Goal: Task Accomplishment & Management: Manage account settings

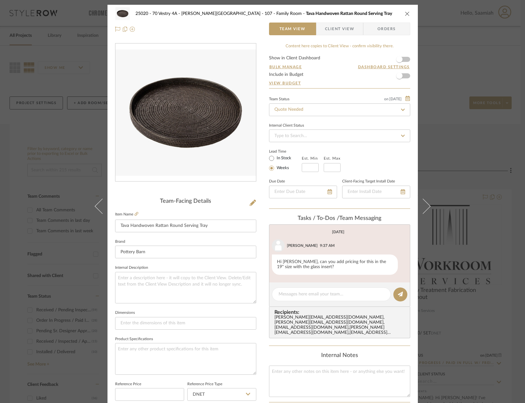
click at [373, 109] on div "25020 - 70 Vestry 4A - Grant-Stanleigh 107 - Family Room Tava Handwoven Rattan …" at bounding box center [262, 201] width 525 height 403
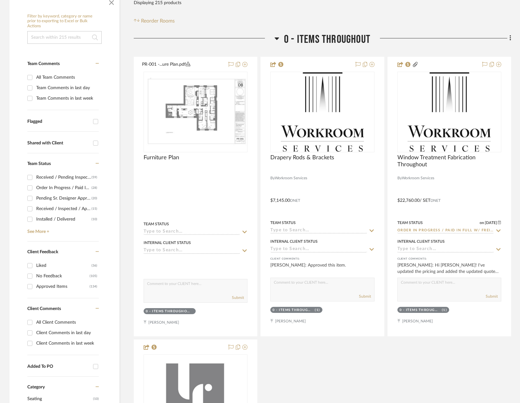
scroll to position [32, 0]
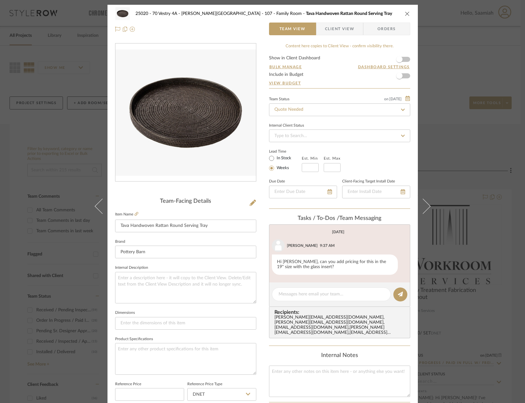
click at [246, 206] on div "Team-Facing Details Item Name Tava Handwoven Rattan Round Serving Tray Brand Po…" at bounding box center [185, 304] width 141 height 213
click at [249, 204] on icon at bounding box center [252, 203] width 6 height 6
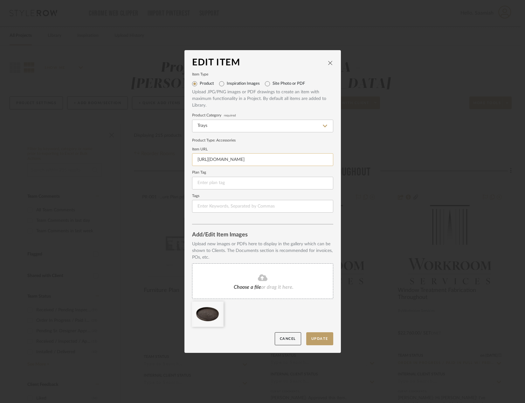
click at [258, 160] on input "https://www.potterybarn.com/products/summerville-round-serving-tray-mp/?catalog…" at bounding box center [262, 159] width 141 height 13
click at [280, 335] on button "Cancel" at bounding box center [287, 339] width 26 height 13
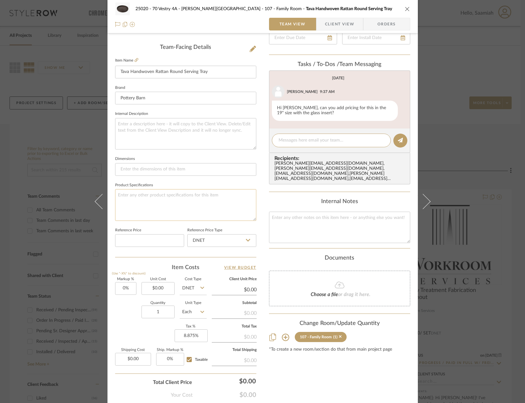
scroll to position [188, 0]
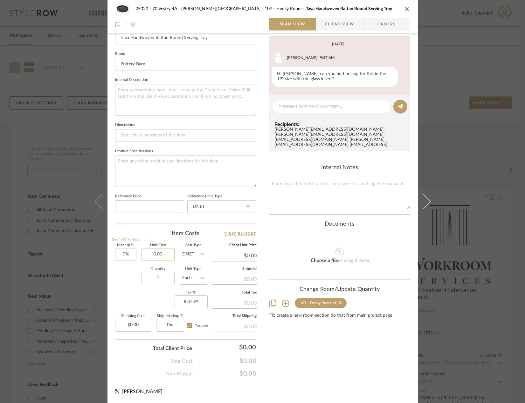
click at [162, 254] on input "0.00" at bounding box center [157, 254] width 33 height 13
type input "$127.70"
click at [141, 298] on div "Markup % (Use "-X%" to discount) 0% Unit Cost $127.70 Cost Type DNET Client Uni…" at bounding box center [185, 290] width 141 height 93
type input "$127.70"
type input "0%"
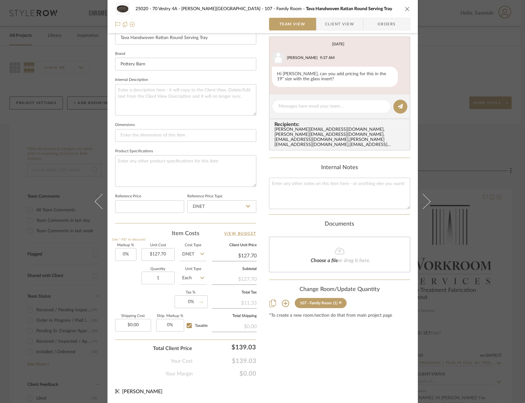
click at [144, 297] on div "Markup % (Use "-X%" to discount) 0% Unit Cost $127.70 Cost Type DNET Client Uni…" at bounding box center [185, 290] width 141 height 93
click at [160, 253] on input "127.70" at bounding box center [157, 254] width 33 height 13
click at [160, 254] on input "127.70" at bounding box center [157, 254] width 33 height 13
type input "$127.20"
click at [120, 279] on div "Quantity 1 Unit Type Each" at bounding box center [160, 279] width 91 height 23
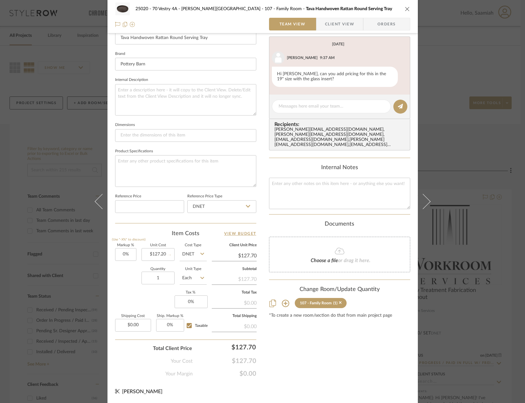
type input "$127.20"
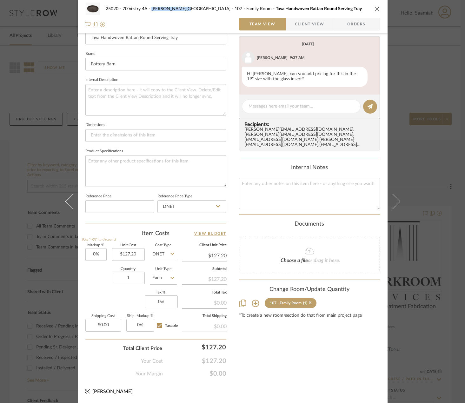
drag, startPoint x: 179, startPoint y: 10, endPoint x: 150, endPoint y: 10, distance: 29.2
click at [150, 10] on span "25020 - 70 Vestry 4A - Grant-Stanleigh" at bounding box center [170, 9] width 129 height 4
copy span "Grant-Stanleigh"
click at [164, 300] on input "0" at bounding box center [161, 302] width 33 height 13
type input "2%"
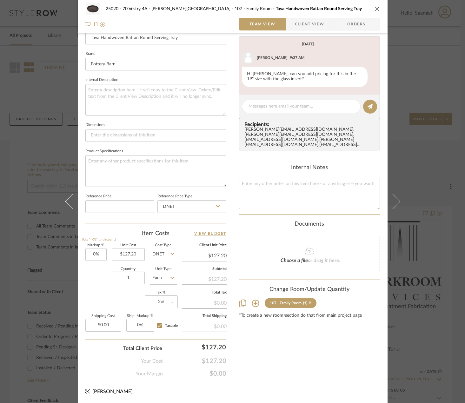
click at [127, 301] on div "Markup % (Use "-X%" to discount) 0% Unit Cost $127.20 Cost Type DNET Client Uni…" at bounding box center [155, 290] width 141 height 93
click at [168, 302] on input "2" at bounding box center [161, 302] width 33 height 13
type input "10%"
click at [106, 301] on div "Markup % (Use "-X%" to discount) 0% Unit Cost $127.20 Cost Type DNET Client Uni…" at bounding box center [155, 290] width 141 height 93
click at [160, 302] on input "10" at bounding box center [161, 302] width 33 height 13
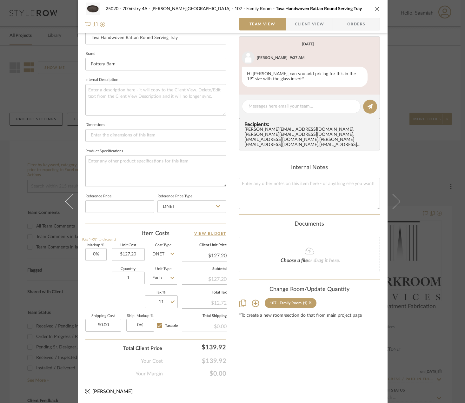
type input "11%"
click at [130, 302] on div "Markup % (Use "-X%" to discount) 0% Unit Cost $127.20 Cost Type DNET Client Uni…" at bounding box center [155, 290] width 141 height 93
click at [158, 303] on input "11" at bounding box center [161, 302] width 33 height 13
type input "10.5%"
click at [124, 299] on div "Markup % (Use "-X%" to discount) 0% Unit Cost $127.20 Cost Type DNET Client Uni…" at bounding box center [155, 290] width 141 height 93
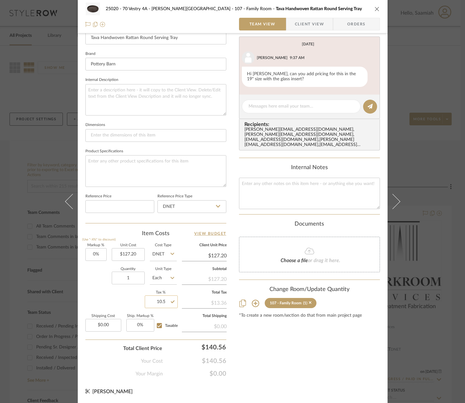
click at [165, 304] on input "10.5" at bounding box center [161, 302] width 33 height 13
type input "10.6%"
click at [123, 304] on div "Markup % (Use "-X%" to discount) 0% Unit Cost $127.20 Cost Type DNET Client Uni…" at bounding box center [155, 290] width 141 height 93
click at [161, 303] on input "10.6" at bounding box center [161, 302] width 33 height 13
type input "10.51%"
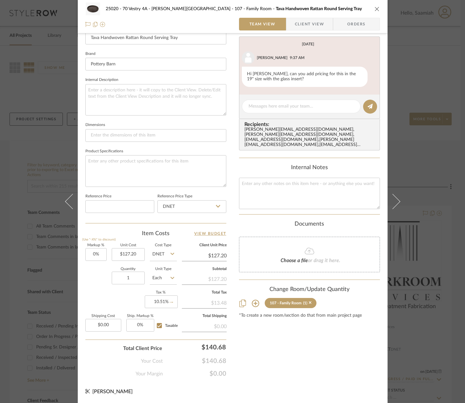
click at [110, 307] on div "Markup % (Use "-X%" to discount) 0% Unit Cost $127.20 Cost Type DNET Client Uni…" at bounding box center [155, 290] width 141 height 93
click at [162, 303] on input "10.51" at bounding box center [161, 302] width 33 height 13
click at [167, 301] on input "10.51" at bounding box center [161, 302] width 33 height 13
type input "10.53%"
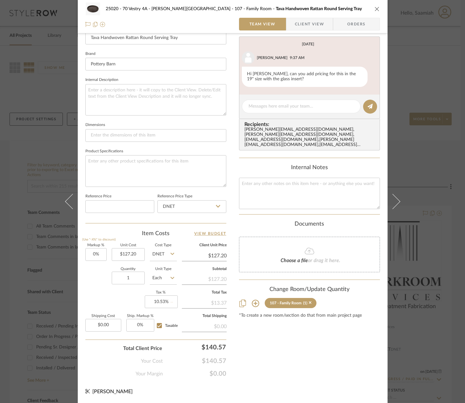
click at [106, 306] on div "Markup % (Use "-X%" to discount) 0% Unit Cost $127.20 Cost Type DNET Client Uni…" at bounding box center [155, 290] width 141 height 93
click at [161, 302] on input "10.53" at bounding box center [161, 302] width 33 height 13
click at [168, 302] on input "10.53" at bounding box center [161, 302] width 33 height 13
click at [164, 305] on input "10.53" at bounding box center [161, 302] width 33 height 13
type input "10.56%"
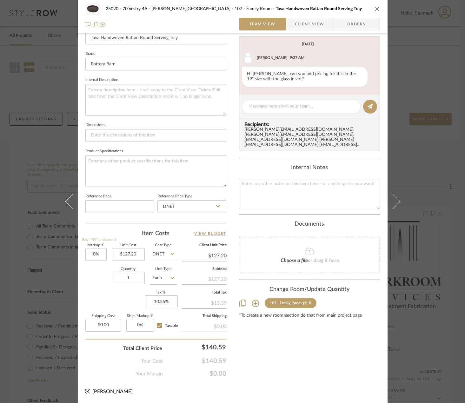
click at [119, 305] on div "Markup % (Use "-X%" to discount) 0% Unit Cost $127.20 Cost Type DNET Client Uni…" at bounding box center [155, 290] width 141 height 93
click at [160, 300] on input "10.56" at bounding box center [161, 302] width 33 height 13
click at [163, 301] on input "10.56" at bounding box center [161, 302] width 33 height 13
type input "10.55%"
click at [107, 288] on div "Quantity 1 Unit Type Each" at bounding box center [130, 279] width 91 height 23
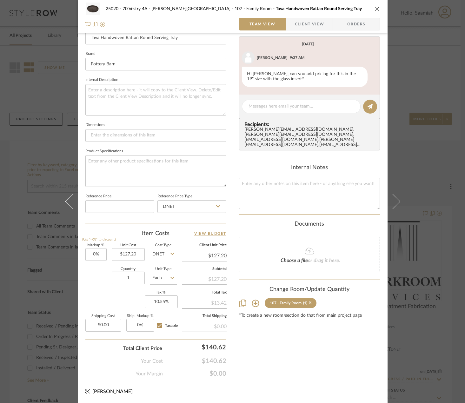
click at [119, 330] on div "Shipping Cost $0.00 Ship. Markup % 0% Taxable" at bounding box center [130, 326] width 91 height 22
click at [111, 325] on input "0.00" at bounding box center [103, 325] width 36 height 13
type input "$24.00"
click at [97, 300] on div "Markup % (Use "-X%" to discount) 0% Unit Cost $127.20 Cost Type DNET Client Uni…" at bounding box center [155, 290] width 141 height 93
click at [157, 326] on input "Taxable" at bounding box center [159, 326] width 10 height 10
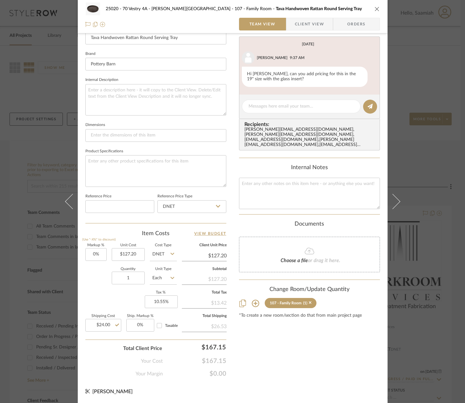
checkbox input "false"
click at [129, 300] on div "Markup % (Use "-X%" to discount) 0% Unit Cost $127.20 Cost Type DNET Client Uni…" at bounding box center [155, 290] width 141 height 93
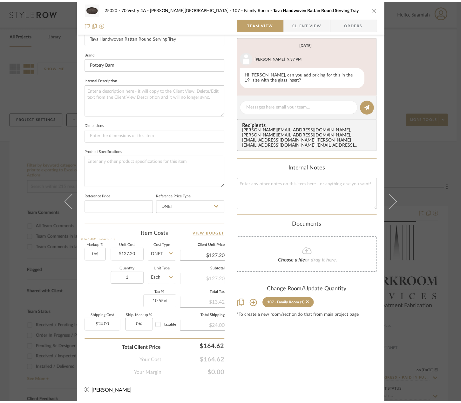
scroll to position [0, 0]
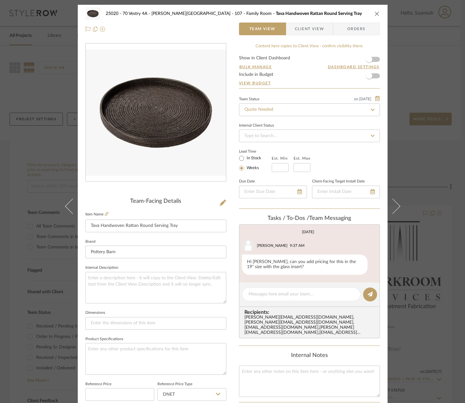
click at [375, 12] on icon "close" at bounding box center [377, 13] width 5 height 5
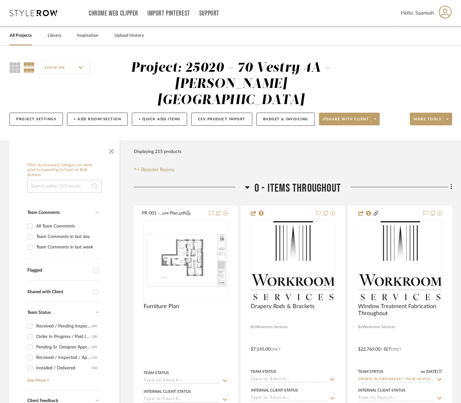
click at [284, 7] on div "Chrome Web Clipper Import Pinterest Support" at bounding box center [245, 13] width 312 height 26
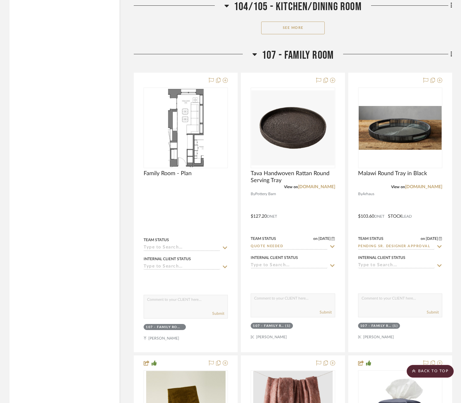
scroll to position [4380, 0]
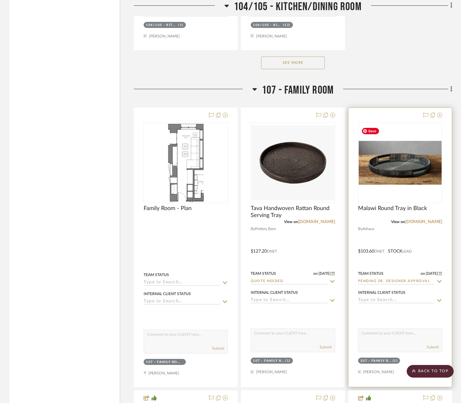
scroll to position [4443, 0]
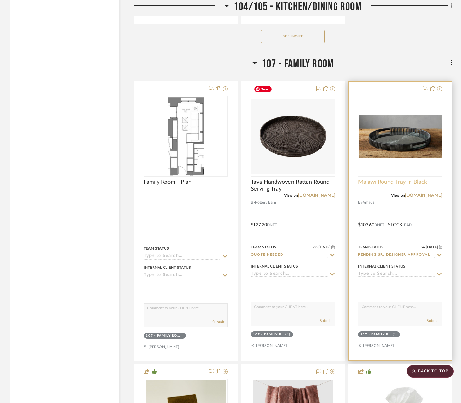
click at [381, 179] on span "Malawi Round Tray in Black" at bounding box center [392, 182] width 69 height 7
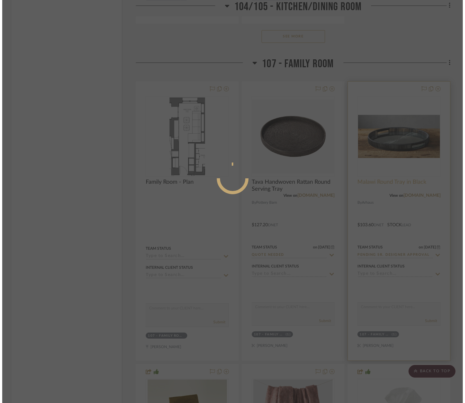
scroll to position [0, 0]
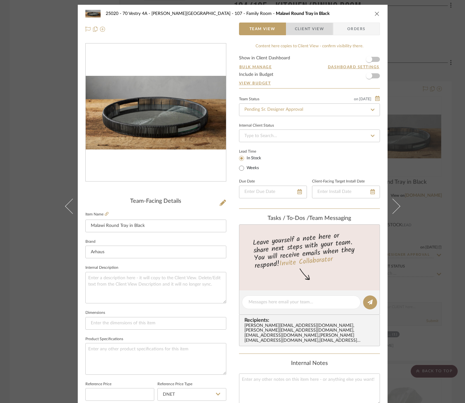
click at [302, 27] on span "Client View" at bounding box center [309, 29] width 29 height 13
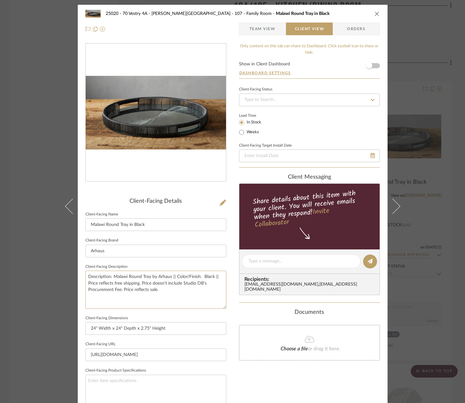
drag, startPoint x: 170, startPoint y: 293, endPoint x: 81, endPoint y: 264, distance: 93.5
click at [81, 264] on div "25020 - 70 Vestry 4A - Grant-Stanleigh 107 - Family Room Malawi Round Tray in B…" at bounding box center [233, 264] width 310 height 518
click at [377, 11] on icon "close" at bounding box center [377, 13] width 5 height 5
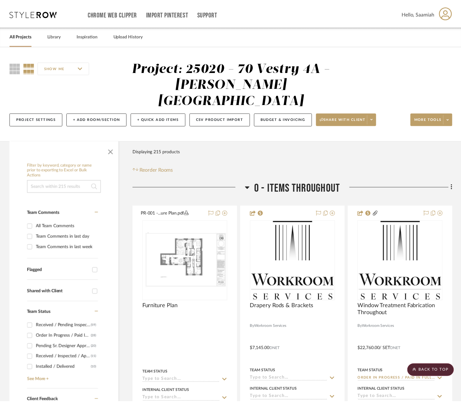
scroll to position [4443, 0]
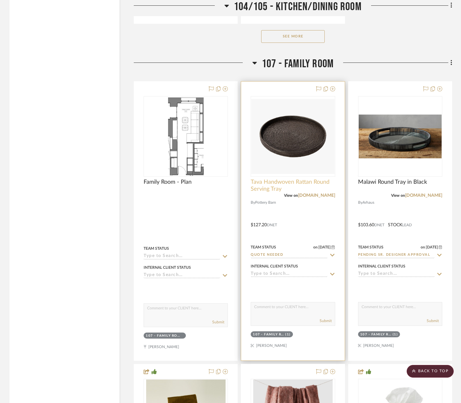
click at [302, 179] on span "Tava Handwoven Rattan Round Serving Tray" at bounding box center [293, 186] width 84 height 14
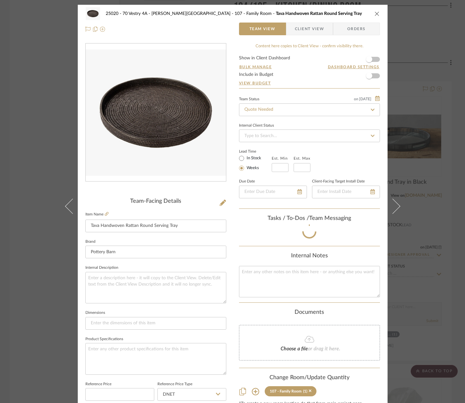
scroll to position [31, 0]
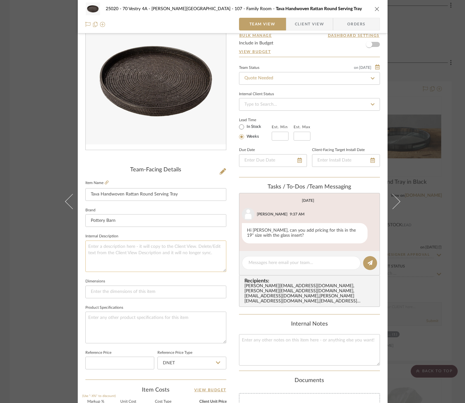
click at [145, 247] on textarea at bounding box center [155, 256] width 141 height 31
paste textarea "Description: Malawi Round Tray by Arhaus || Color/Finish: Black || Price reflec…"
type textarea "Description: Malawi Round Tray by Arhaus || Color/Finish: Black || Price reflec…"
click at [302, 21] on span "Client View" at bounding box center [309, 24] width 29 height 13
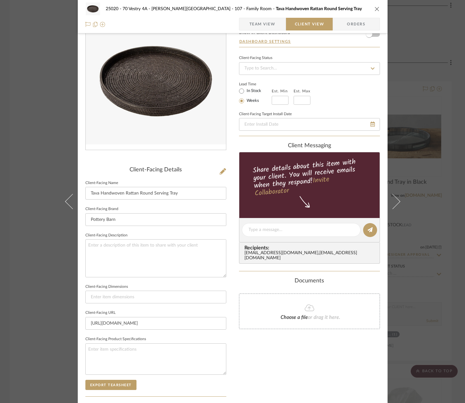
type textarea "Description: Malawi Round Tray by Arhaus || Color/Finish: Black || Price reflec…"
click at [270, 23] on span "Team View" at bounding box center [263, 24] width 26 height 13
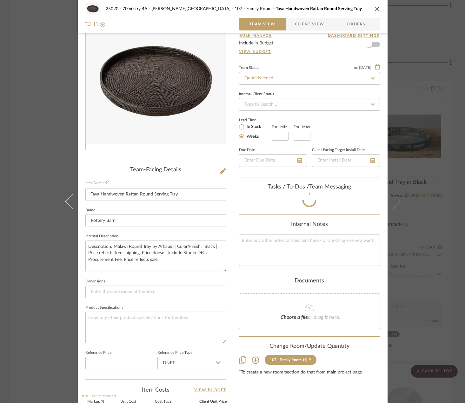
scroll to position [52, 0]
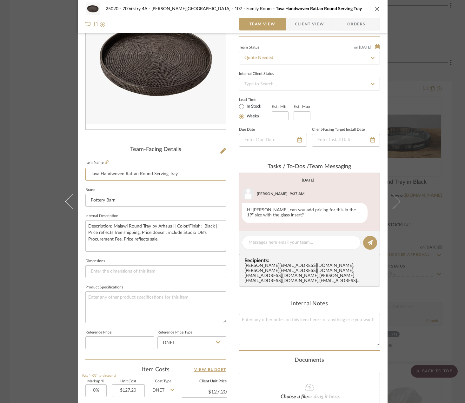
drag, startPoint x: 184, startPoint y: 175, endPoint x: 79, endPoint y: 176, distance: 105.2
click at [81, 177] on div "25020 - 70 Vestry 4A - Grant-Stanleigh 107 - Family Room Tava Handwoven Rattan …" at bounding box center [233, 246] width 310 height 587
drag, startPoint x: 146, startPoint y: 227, endPoint x: 111, endPoint y: 226, distance: 35.9
click at [111, 226] on textarea "Description: Malawi Round Tray by Arhaus || Color/Finish: Black || Price reflec…" at bounding box center [155, 235] width 141 height 31
paste textarea "Tava Handwoven Rattan Round Serving Tray"
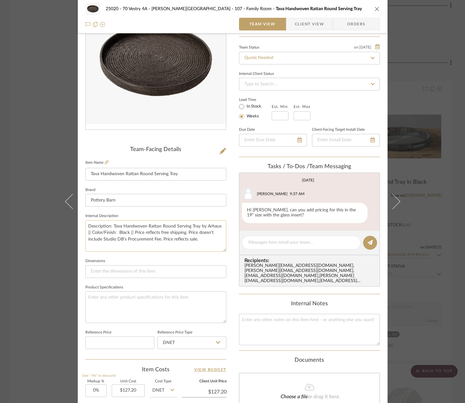
click at [209, 227] on textarea "Description: Tava Handwoven Rattan Round Serving Tray by Arhaus || Color/Finish…" at bounding box center [155, 235] width 141 height 31
type textarea "Description: Tava Handwoven Rattan Round Serving Tray by Pottery Barn || Color/…"
click at [163, 229] on textarea "Description: Tava Handwoven Rattan Round Serving Tray by Pottery Barn || Color/…" at bounding box center [155, 235] width 141 height 31
click at [137, 234] on textarea "Description: Tava Handwoven Rattan Round Serving Tray by Pottery Barn || Color/…" at bounding box center [155, 235] width 141 height 31
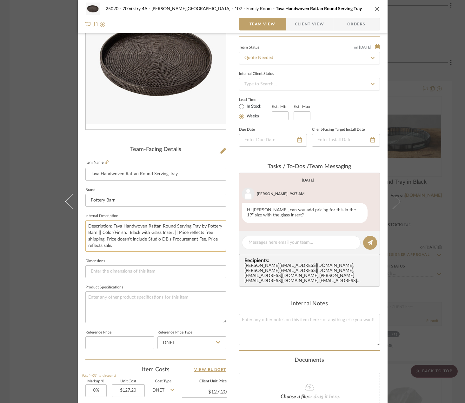
drag, startPoint x: 175, startPoint y: 232, endPoint x: 103, endPoint y: 242, distance: 73.1
click at [103, 242] on textarea "Description: Tava Handwoven Rattan Round Serving Tray by Pottery Barn || Color/…" at bounding box center [155, 235] width 141 height 31
drag, startPoint x: 184, startPoint y: 240, endPoint x: 144, endPoint y: 239, distance: 40.0
click at [145, 240] on textarea "Description: Tava Handwoven Rattan Round Serving Tray by Pottery Barn || Color/…" at bounding box center [155, 235] width 141 height 31
type textarea "Description: Tava Handwoven Rattan Round Serving Tray by Pottery Barn || Color/…"
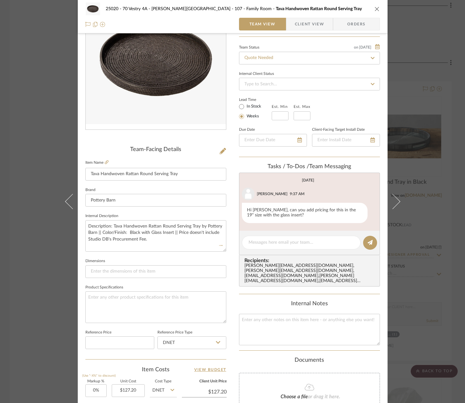
click at [145, 257] on div "Team-Facing Details Item Name Tava Handwoven Rattan Round Serving Tray Brand Po…" at bounding box center [155, 252] width 141 height 213
click at [150, 213] on fieldset "Internal Description Description: Tava Handwoven Rattan Round Serving Tray by P…" at bounding box center [155, 232] width 141 height 40
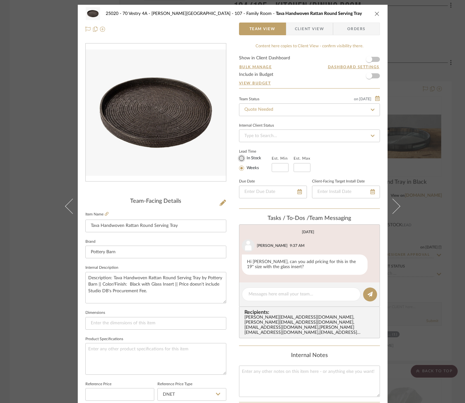
click at [238, 160] on input "In Stock" at bounding box center [242, 159] width 8 height 8
radio input "true"
click at [295, 34] on span "Client View" at bounding box center [309, 29] width 29 height 13
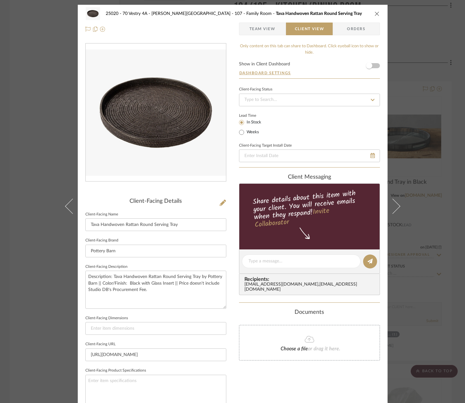
click at [263, 25] on span "Team View" at bounding box center [263, 29] width 26 height 13
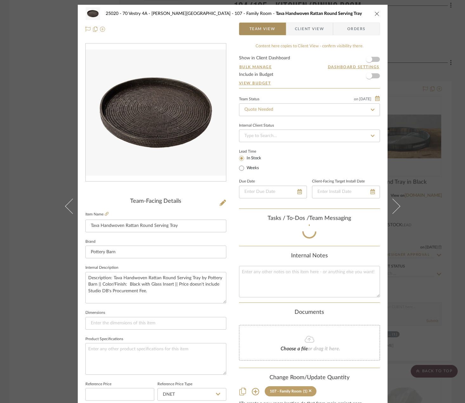
scroll to position [39, 0]
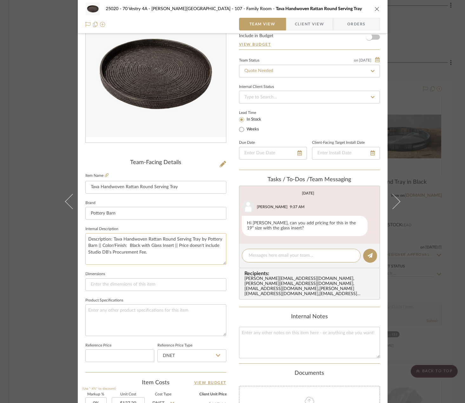
click at [125, 245] on textarea "Description: Tava Handwoven Rattan Round Serving Tray by Pottery Barn || Color/…" at bounding box center [155, 249] width 141 height 31
type textarea "Description: Tava Handwoven Rattan Round Serving Tray by Pottery Barn || Color/…"
click at [169, 229] on fieldset "Internal Description Description: Tava Handwoven Rattan Round Serving Tray by P…" at bounding box center [155, 245] width 141 height 40
click at [315, 25] on span "Client View" at bounding box center [309, 24] width 29 height 13
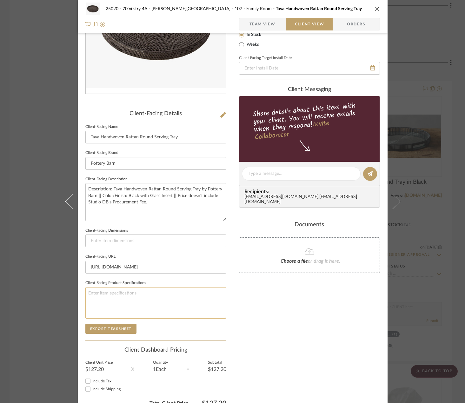
scroll to position [120, 0]
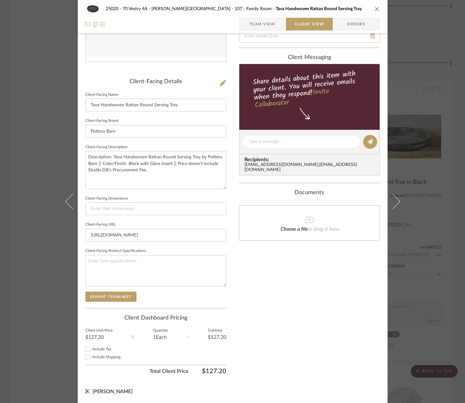
click at [86, 351] on input "Include Tax" at bounding box center [88, 350] width 8 height 8
checkbox input "true"
click at [88, 358] on input "Include Shipping" at bounding box center [88, 358] width 8 height 8
checkbox input "true"
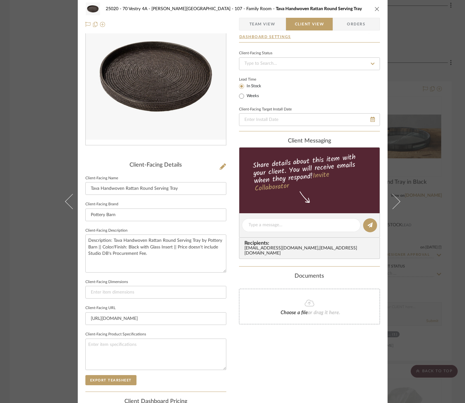
scroll to position [0, 0]
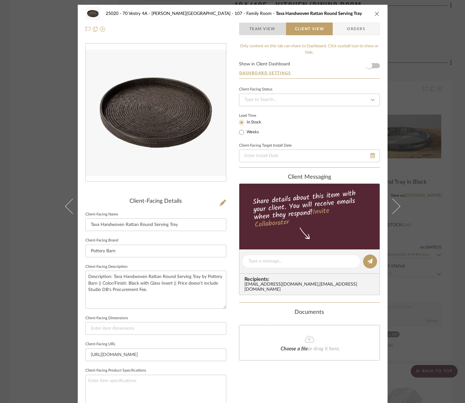
click at [244, 29] on span "button" at bounding box center [245, 29] width 10 height 13
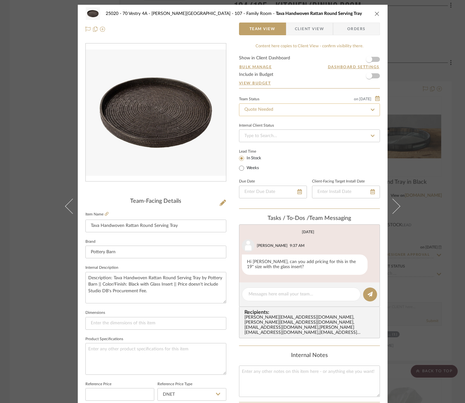
click at [287, 109] on input "Quote Needed" at bounding box center [309, 110] width 141 height 13
click at [332, 108] on input "Quote Needed" at bounding box center [309, 110] width 141 height 13
click at [370, 108] on icon at bounding box center [373, 110] width 6 height 4
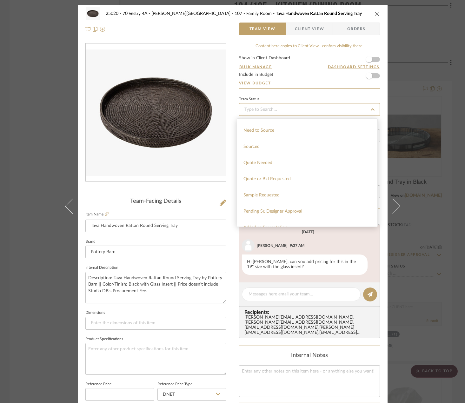
scroll to position [222, 0]
click at [275, 179] on span "Pending Sr. Designer Approval" at bounding box center [273, 180] width 59 height 4
type input "8/21/2025"
type input "Pending Sr. Designer Approval"
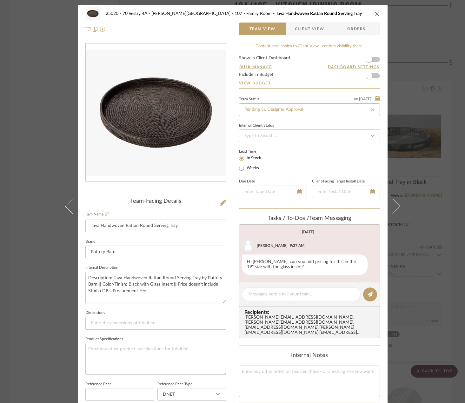
type input "Pending Sr. Designer Approval"
click at [293, 91] on div "Content here copies to Client View - confirm visibility there. Show in Client D…" at bounding box center [309, 304] width 141 height 523
click at [404, 146] on div "25020 - 70 Vestry 4A - Grant-Stanleigh 107 - Family Room Tava Handwoven Rattan …" at bounding box center [232, 201] width 465 height 403
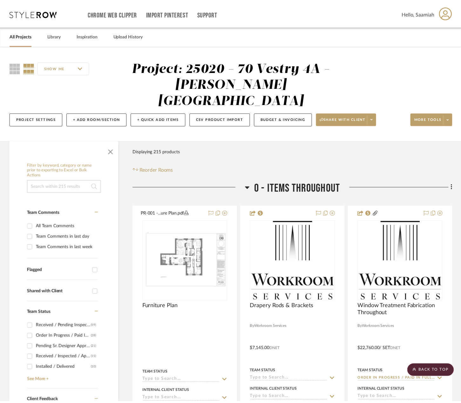
scroll to position [4443, 0]
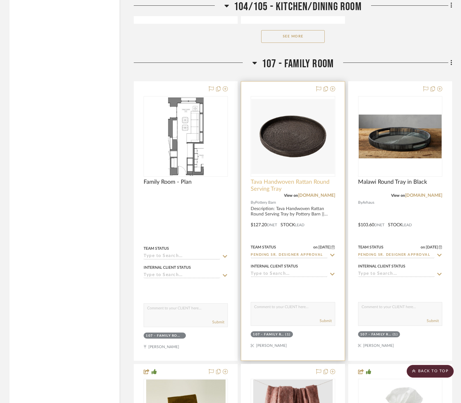
click at [276, 179] on span "Tava Handwoven Rattan Round Serving Tray" at bounding box center [293, 186] width 84 height 14
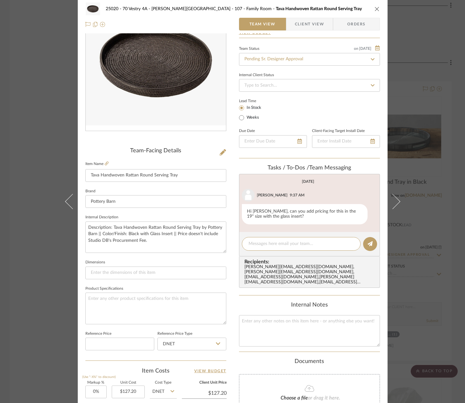
scroll to position [0, 0]
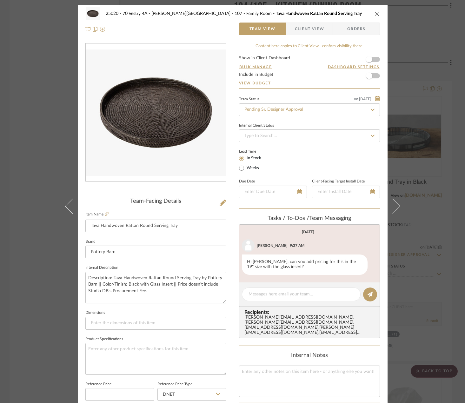
click at [415, 37] on div "25020 - 70 Vestry 4A - Grant-Stanleigh 107 - Family Room Tava Handwoven Rattan …" at bounding box center [232, 201] width 465 height 403
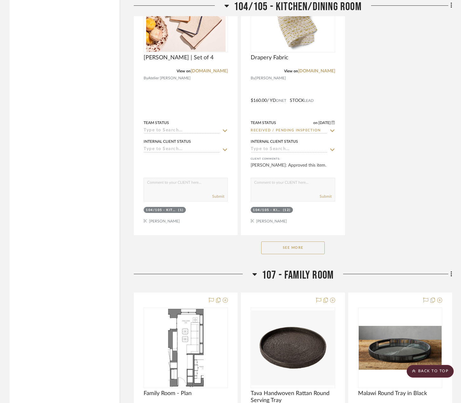
scroll to position [4348, 0]
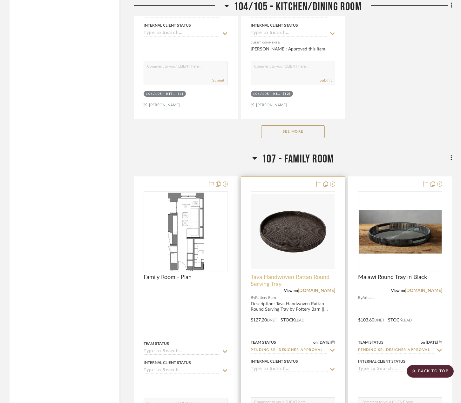
click at [276, 274] on span "Tava Handwoven Rattan Round Serving Tray" at bounding box center [293, 281] width 84 height 14
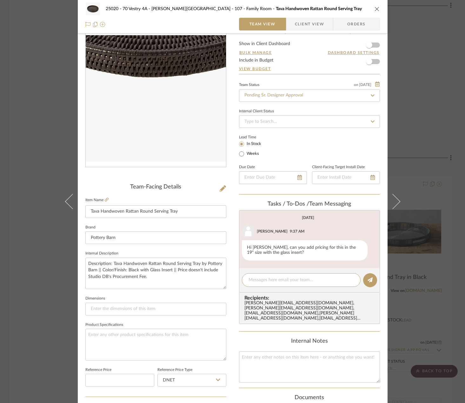
scroll to position [0, 0]
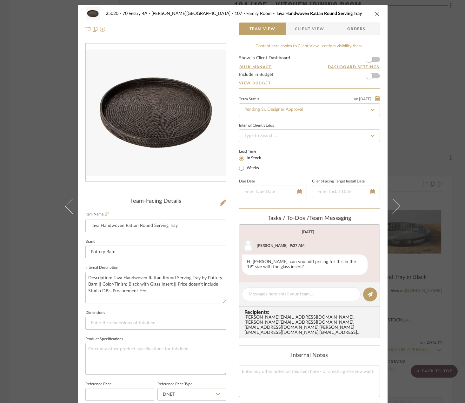
click at [48, 122] on div "25020 - 70 Vestry 4A - Grant-Stanleigh 107 - Family Room Tava Handwoven Rattan …" at bounding box center [232, 201] width 465 height 403
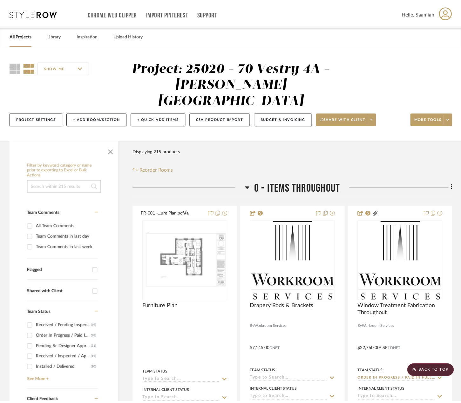
scroll to position [4348, 0]
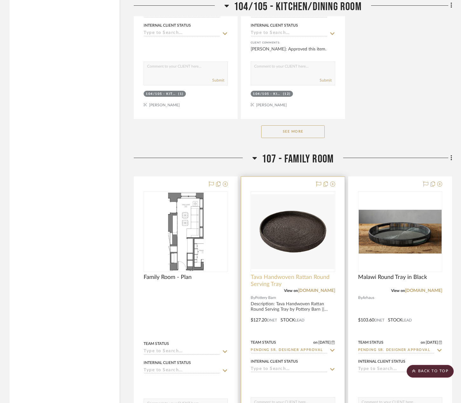
click at [292, 274] on span "Tava Handwoven Rattan Round Serving Tray" at bounding box center [293, 281] width 84 height 14
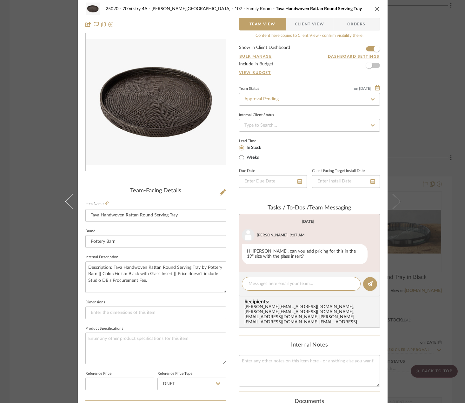
scroll to position [0, 0]
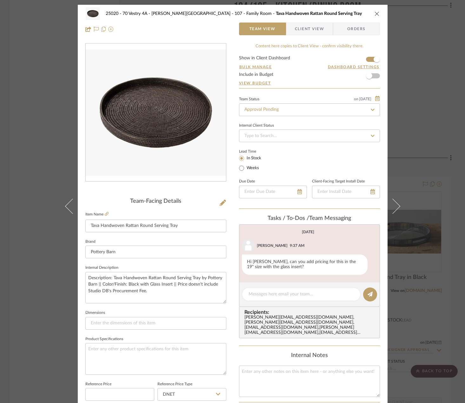
click at [419, 135] on div "25020 - 70 Vestry 4A - Grant-Stanleigh 107 - Family Room Tava Handwoven Rattan …" at bounding box center [232, 201] width 465 height 403
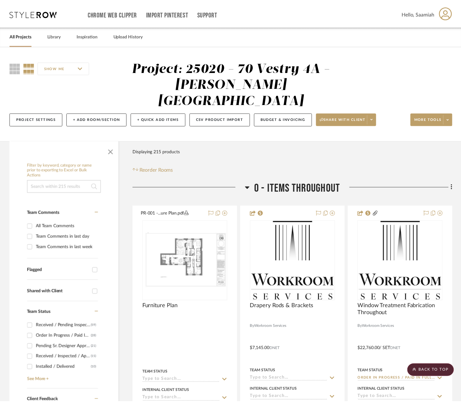
scroll to position [4348, 0]
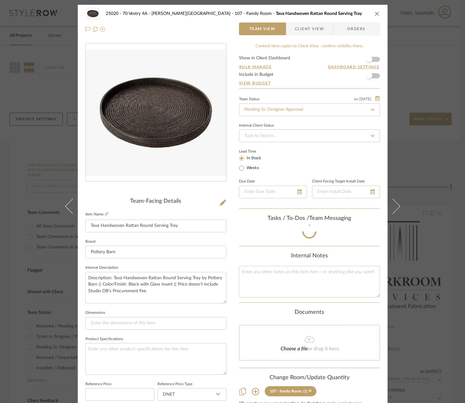
scroll to position [39, 0]
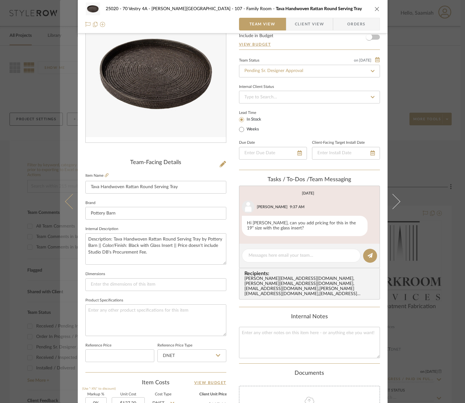
click at [64, 70] on button at bounding box center [69, 201] width 18 height 403
